Goal: Information Seeking & Learning: Check status

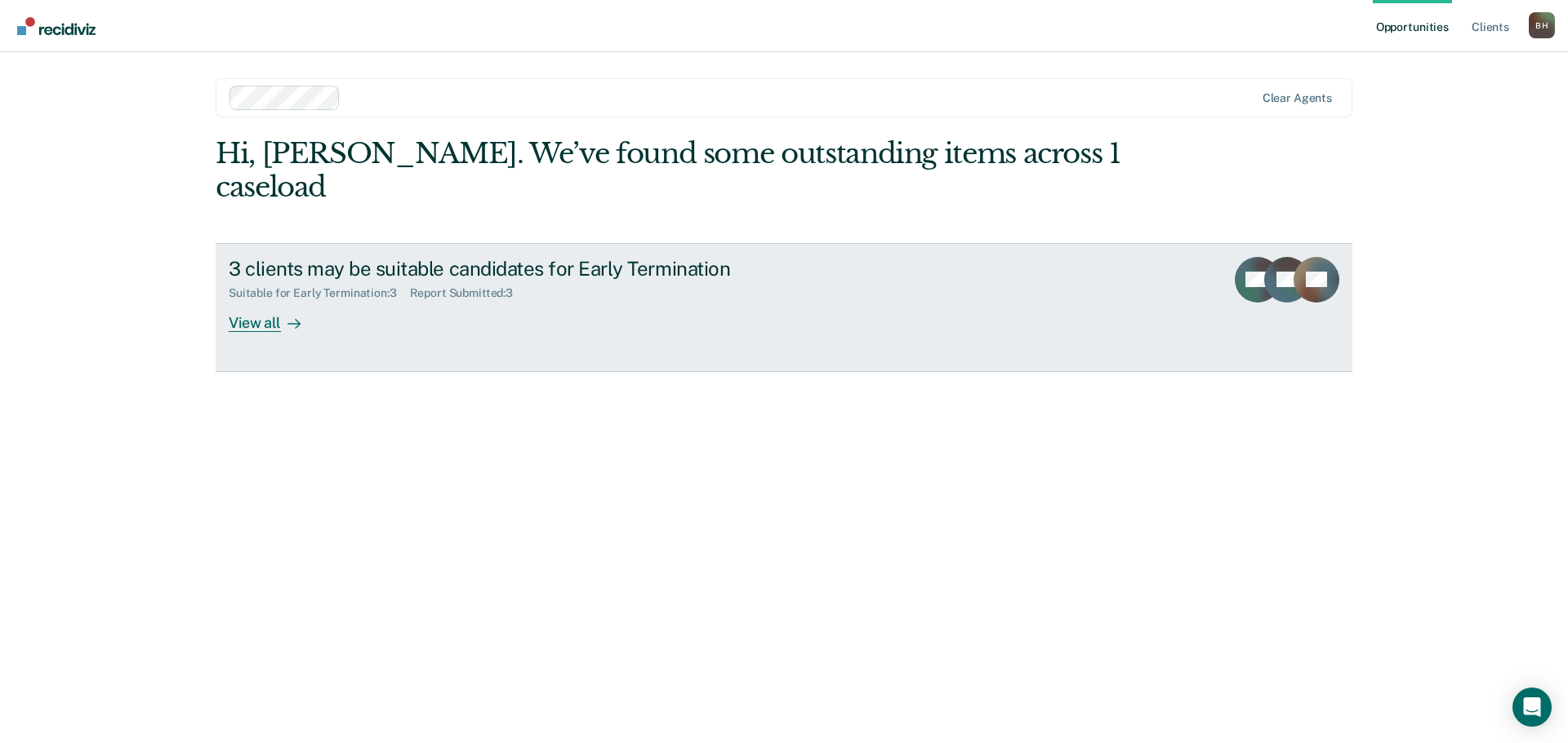
click at [809, 306] on link "3 clients may be suitable candidates for Early Termination Suitable for Early T…" at bounding box center [784, 307] width 1136 height 129
